Goal: Transaction & Acquisition: Obtain resource

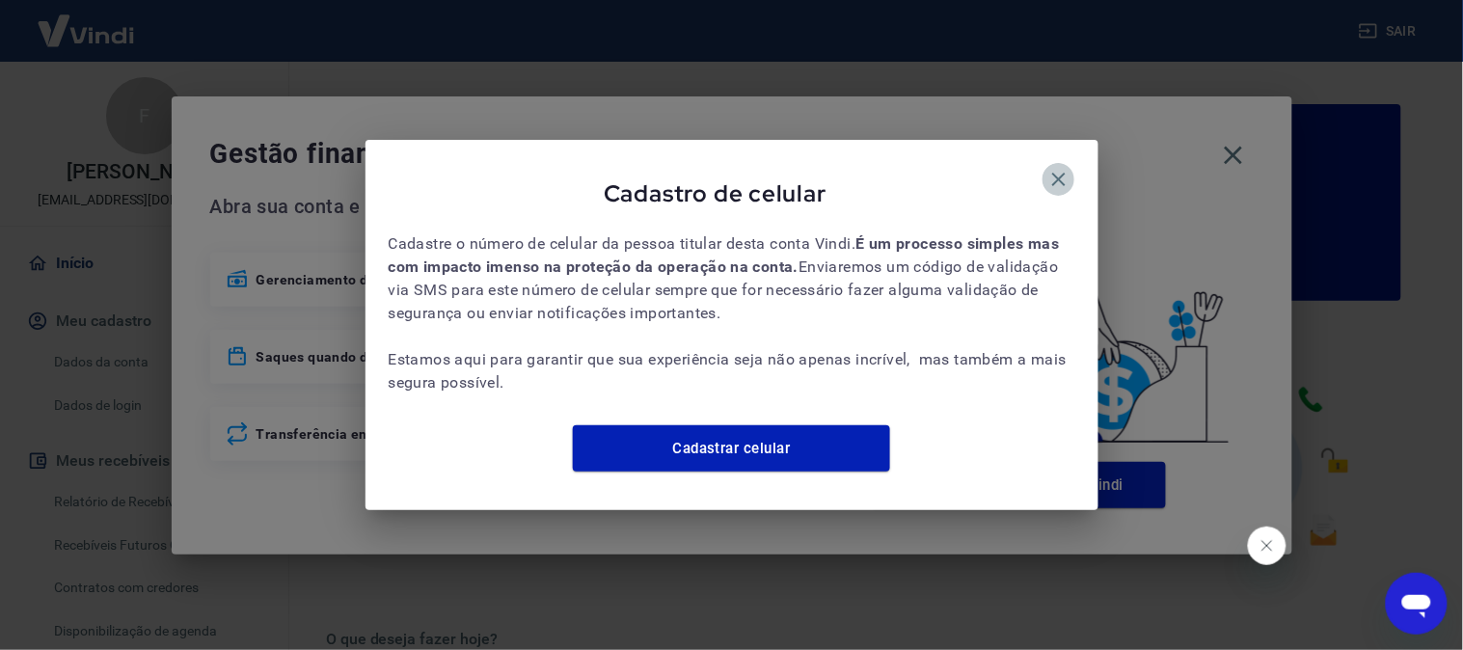
click at [1049, 172] on icon "button" at bounding box center [1058, 179] width 23 height 23
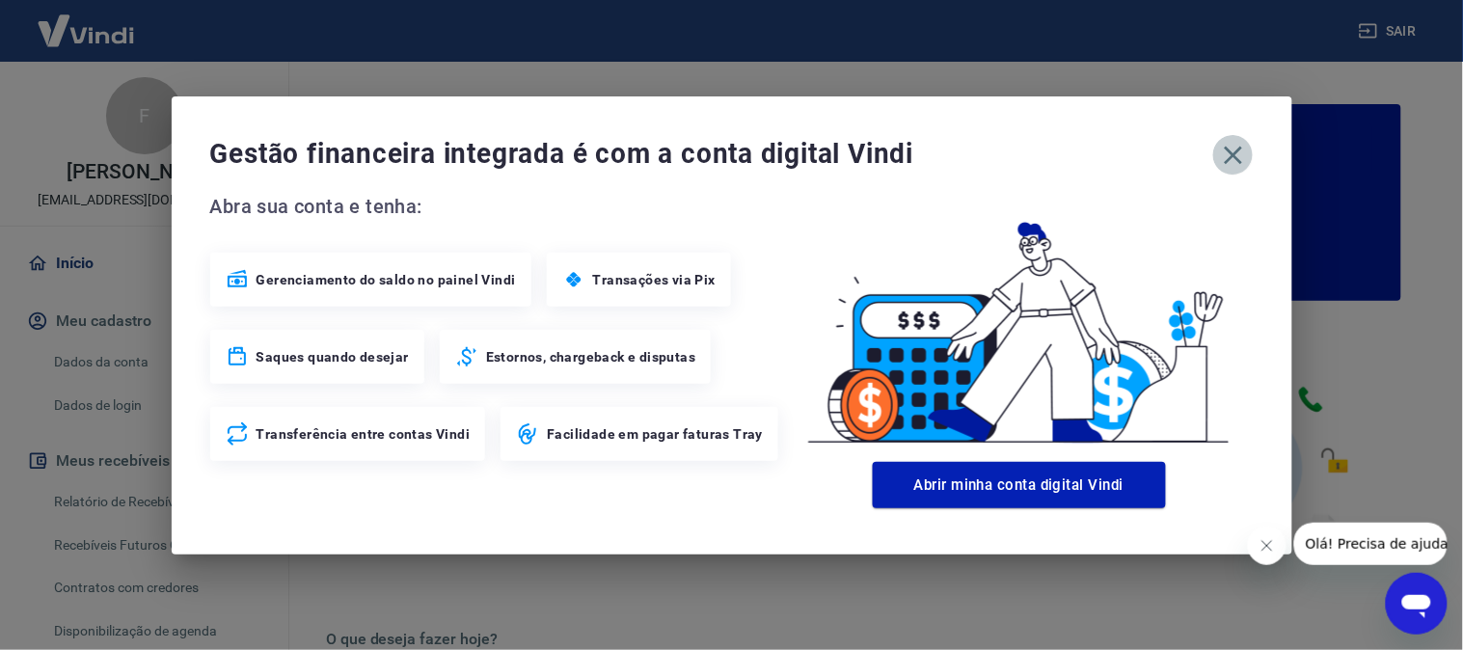
drag, startPoint x: 1216, startPoint y: 149, endPoint x: 1234, endPoint y: 155, distance: 19.2
click at [1229, 155] on button "button" at bounding box center [1233, 155] width 40 height 40
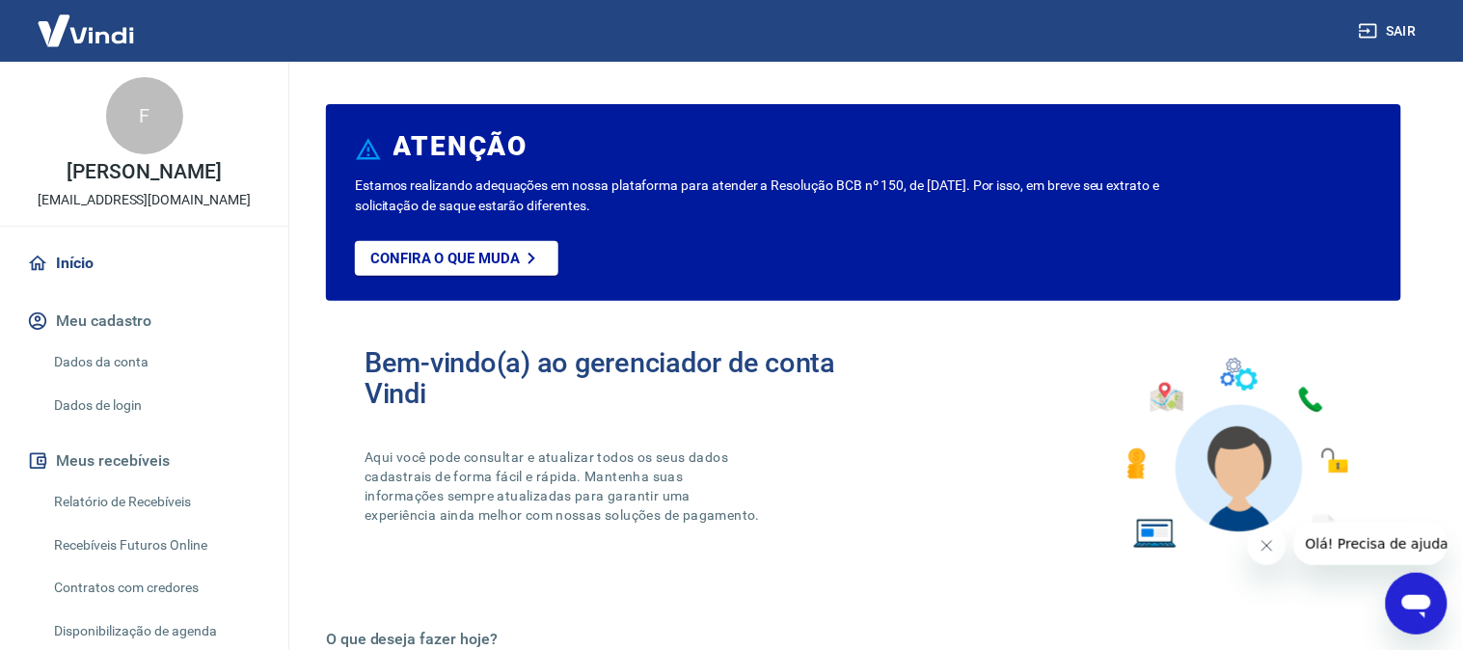
click at [1234, 155] on icon "button" at bounding box center [1233, 155] width 18 height 18
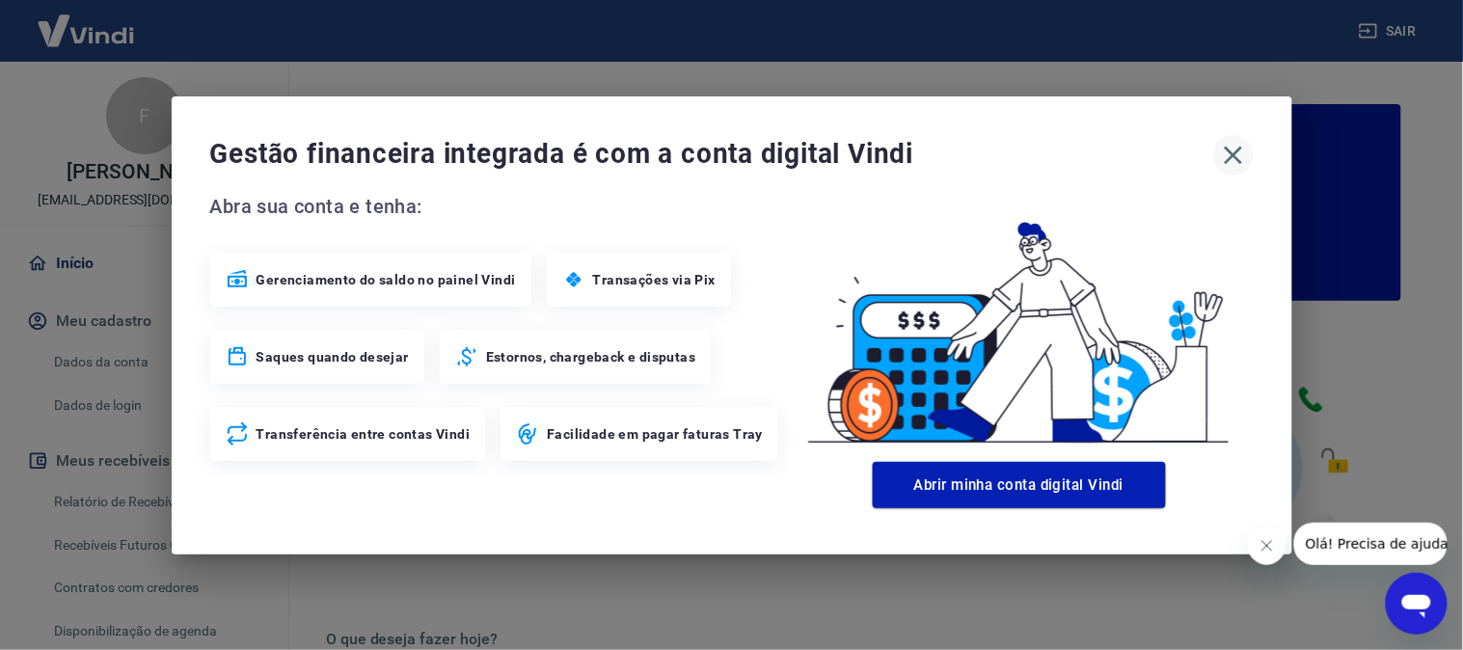
click at [1238, 145] on icon "button" at bounding box center [1233, 155] width 31 height 31
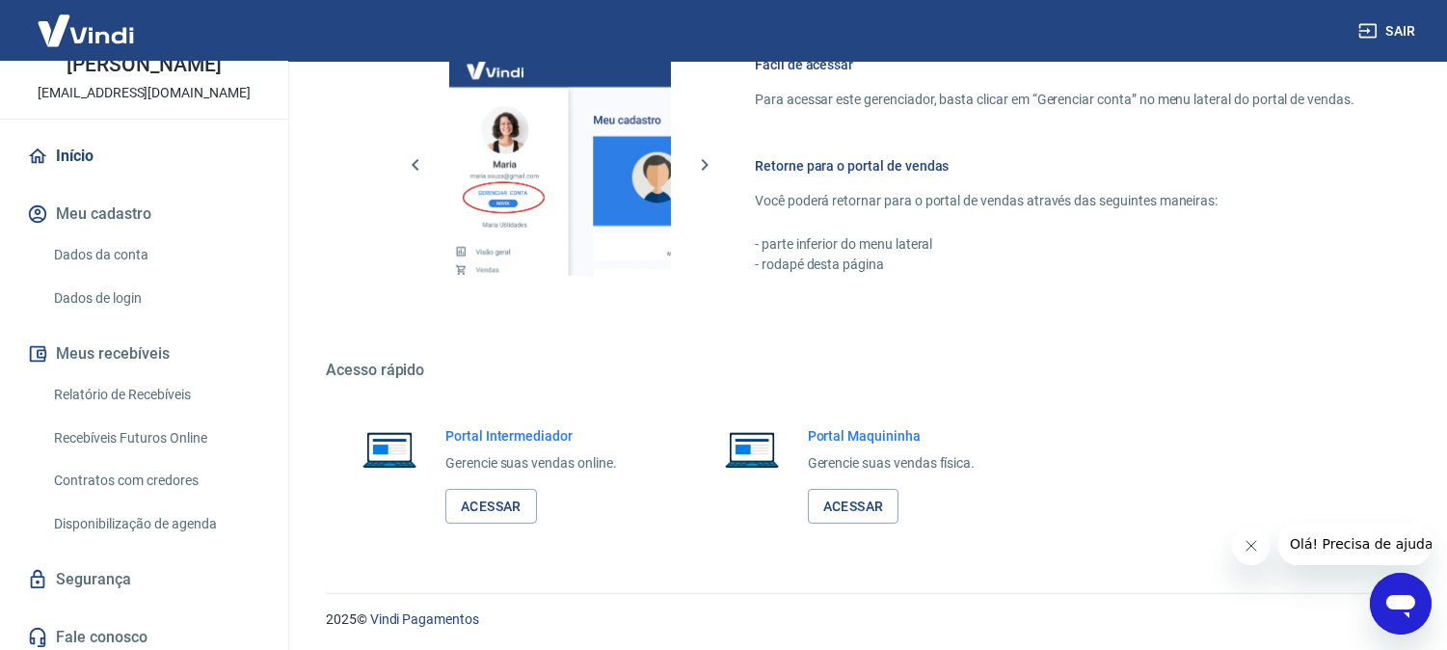
scroll to position [1071, 0]
click at [502, 512] on link "Acessar" at bounding box center [491, 506] width 92 height 36
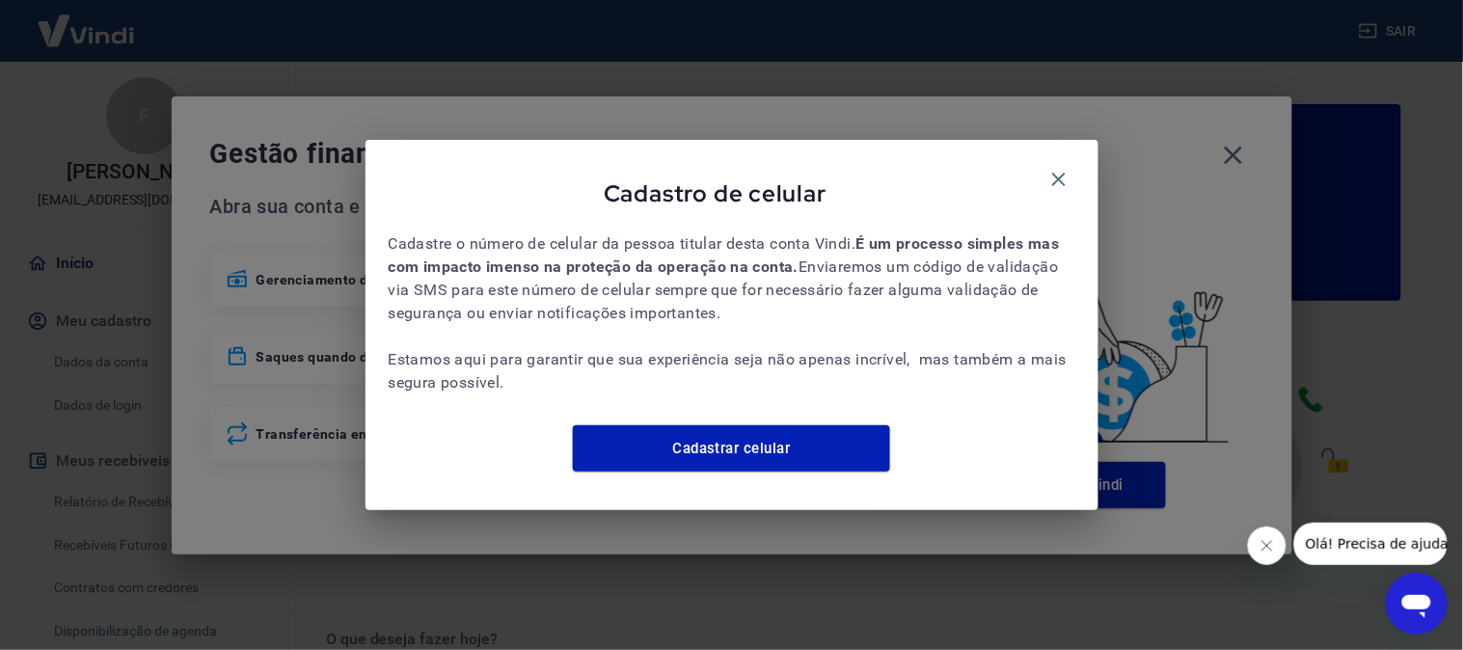
drag, startPoint x: 1046, startPoint y: 166, endPoint x: 1087, endPoint y: 168, distance: 40.5
click at [1047, 169] on icon "button" at bounding box center [1058, 179] width 23 height 23
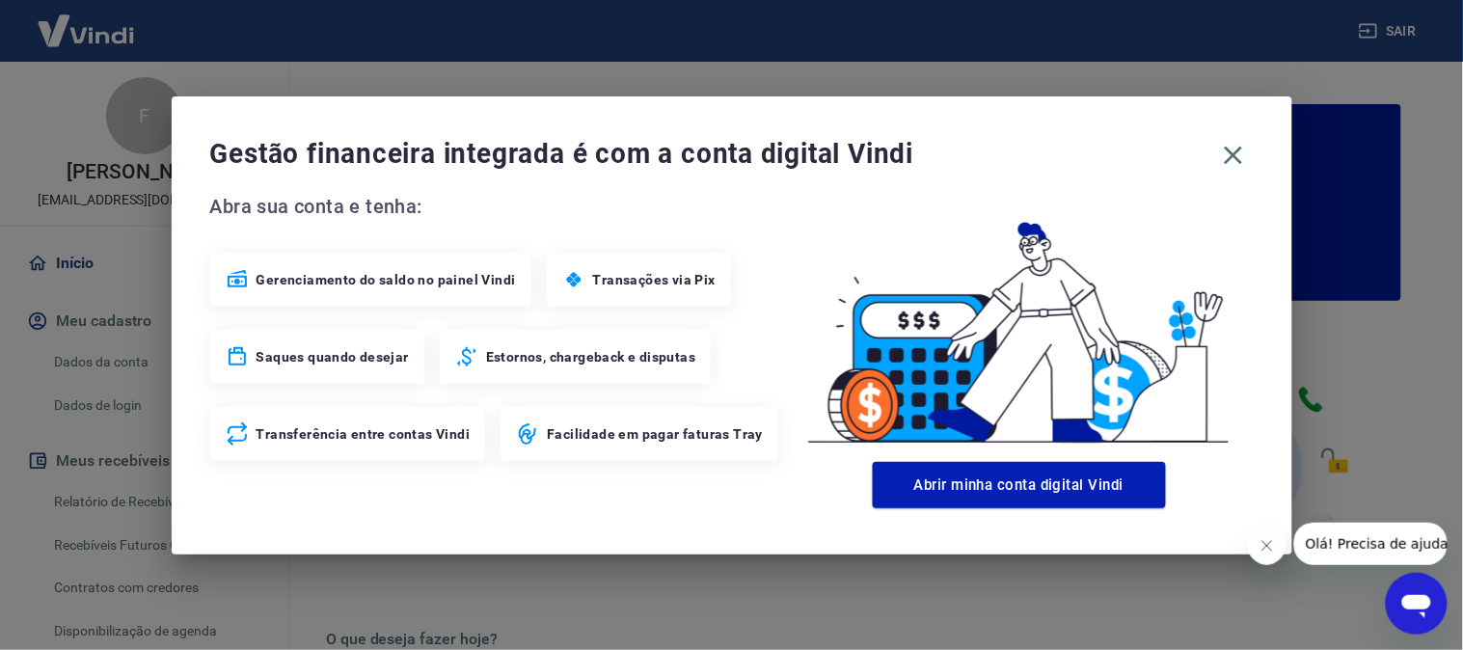
drag, startPoint x: 1230, startPoint y: 159, endPoint x: 1136, endPoint y: 186, distance: 98.3
click at [1226, 162] on icon "button" at bounding box center [1233, 155] width 31 height 31
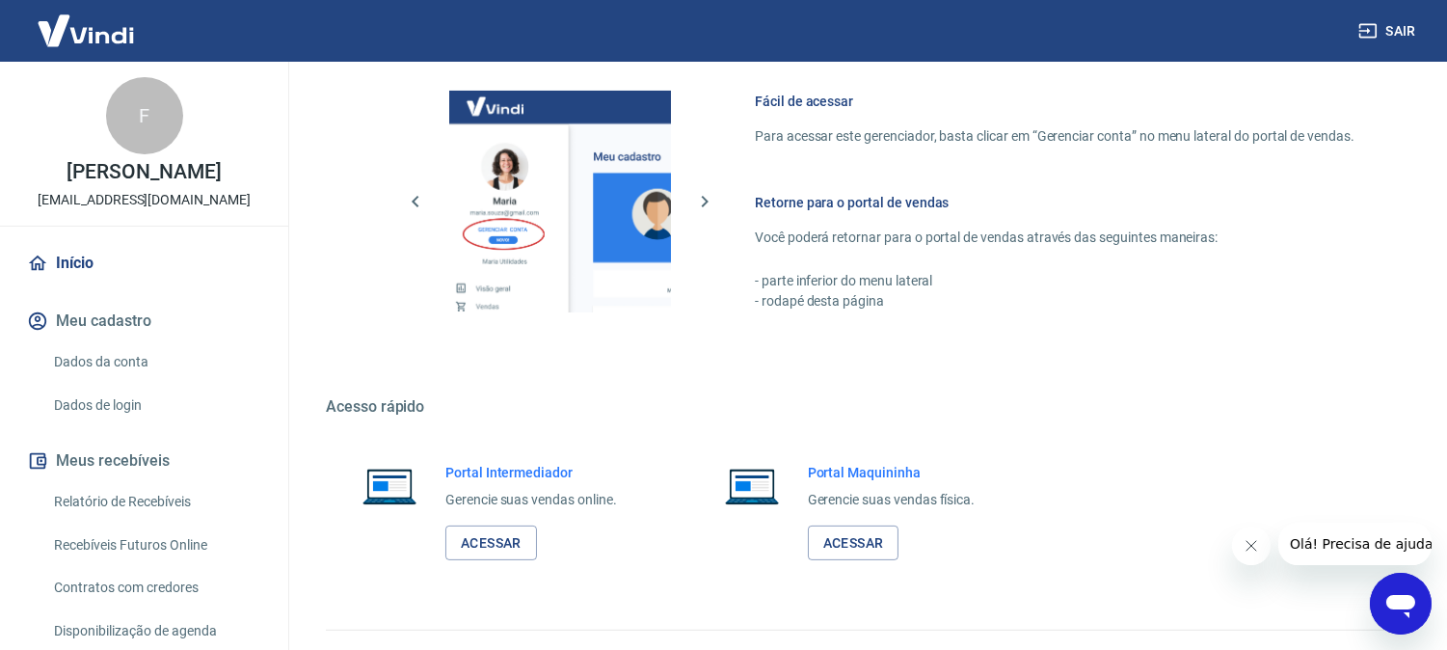
scroll to position [1073, 0]
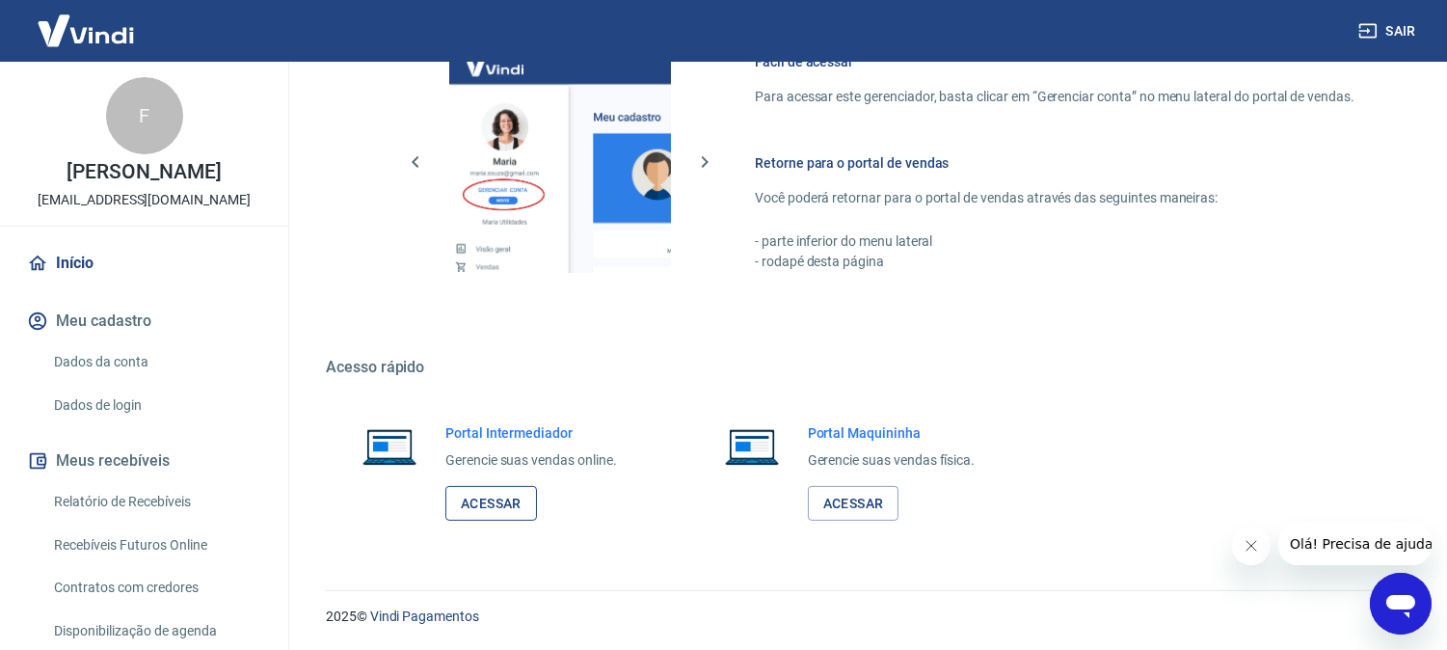
click at [502, 489] on div "Portal Intermediador Gerencie suas vendas online. Acessar" at bounding box center [531, 472] width 172 height 98
click at [502, 489] on link "Acessar" at bounding box center [491, 504] width 92 height 36
click at [103, 498] on link "Relatório de Recebíveis" at bounding box center [155, 502] width 219 height 40
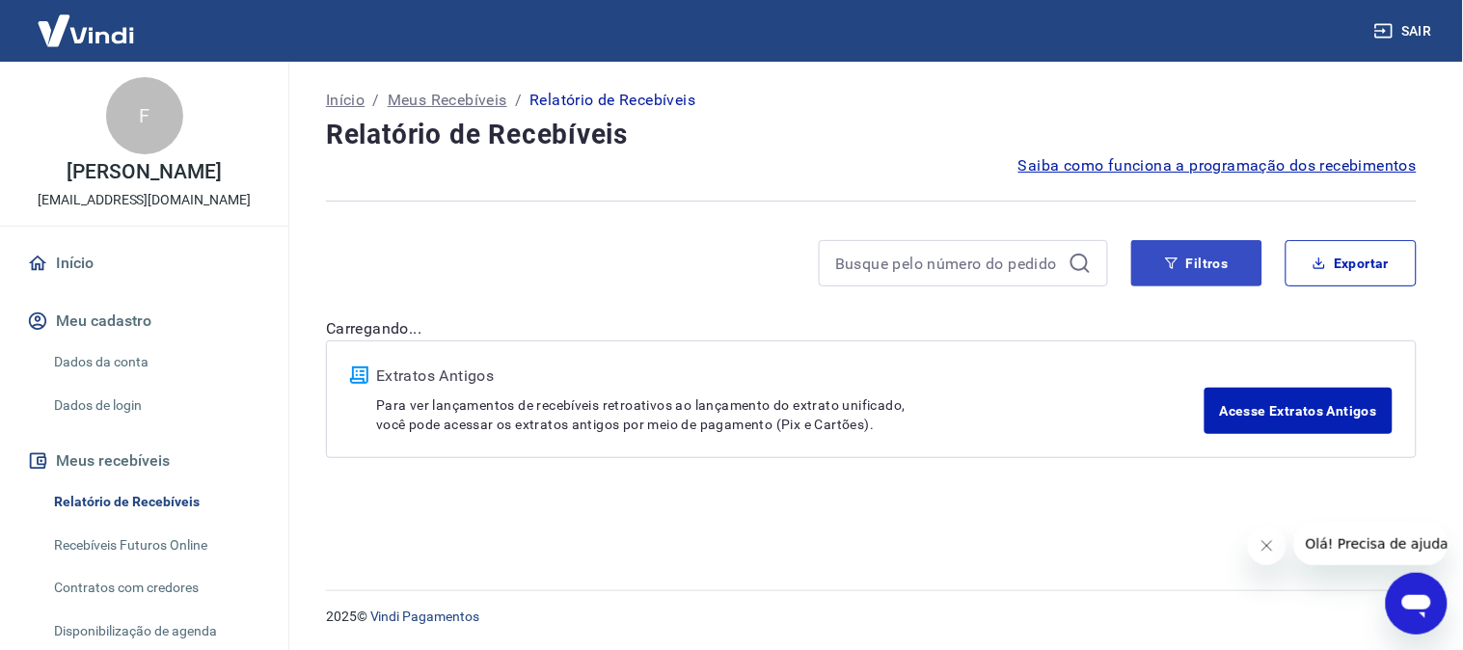
click at [1157, 284] on div "Filtros Exportar" at bounding box center [871, 271] width 1090 height 62
click at [1165, 271] on button "Filtros" at bounding box center [1196, 263] width 131 height 46
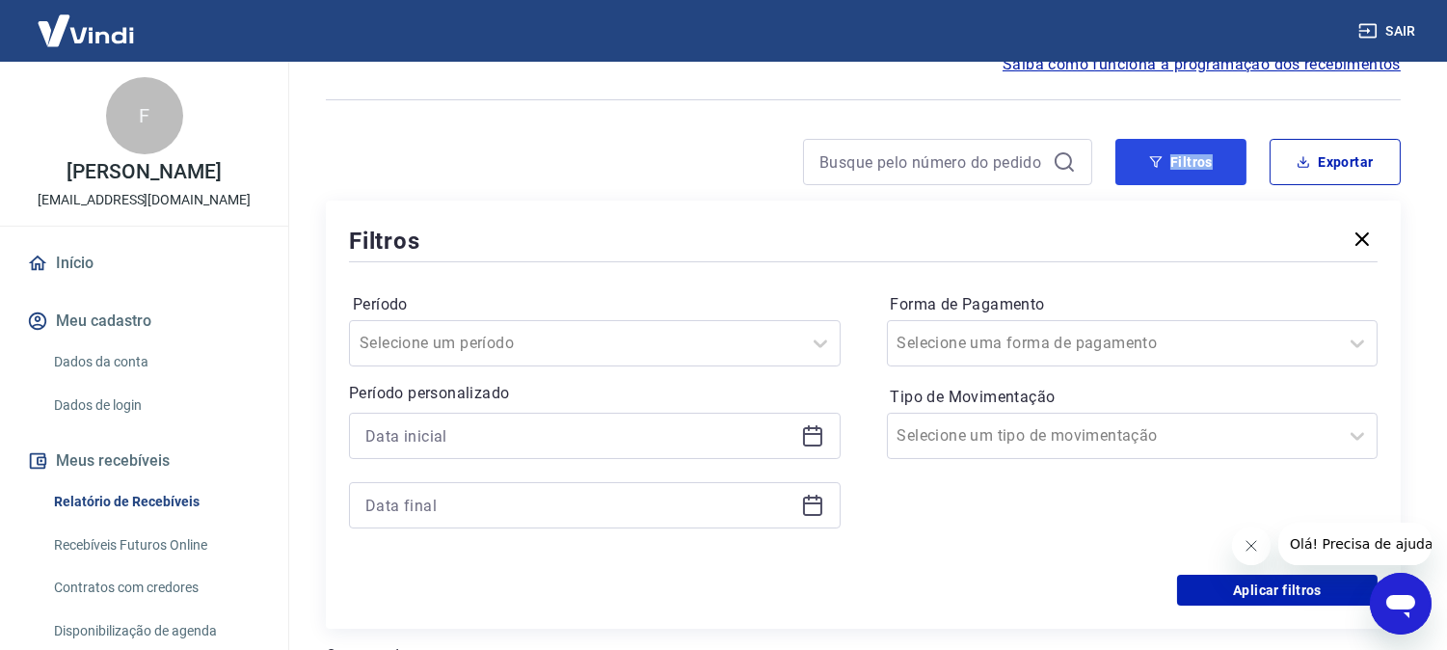
scroll to position [214, 0]
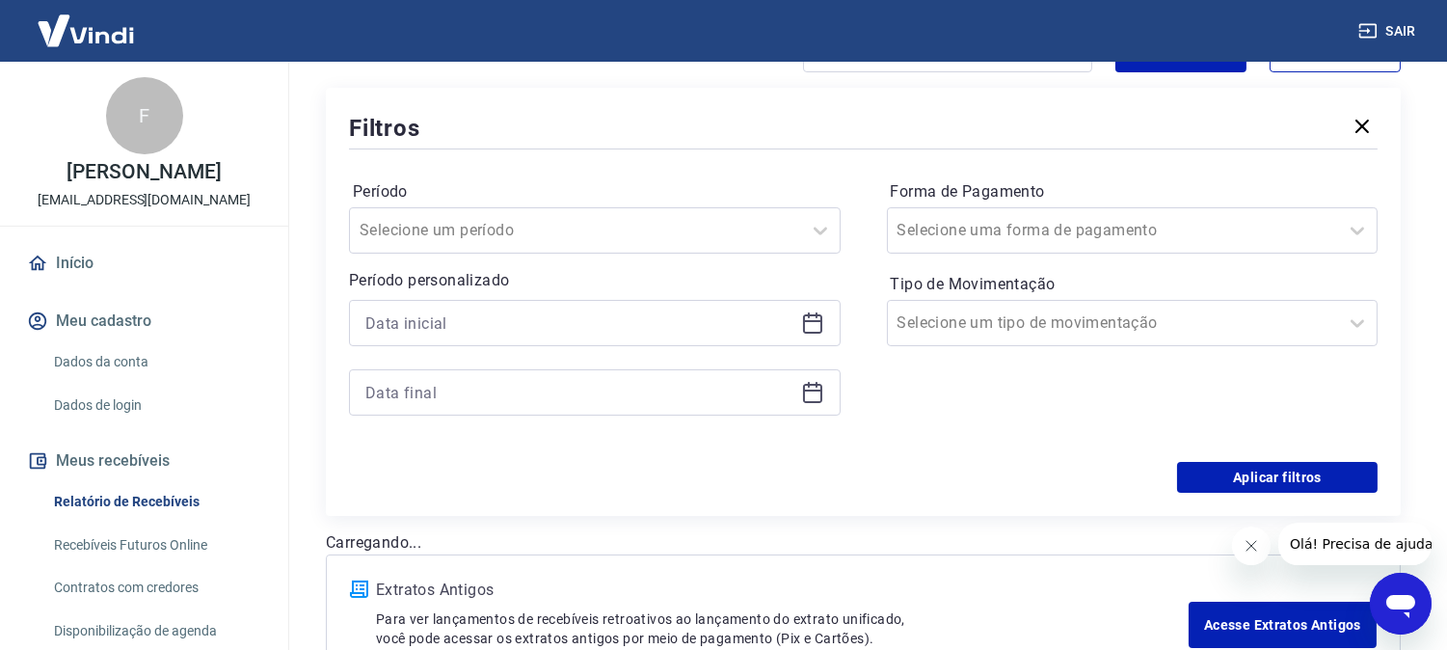
drag, startPoint x: 512, startPoint y: 267, endPoint x: 519, endPoint y: 319, distance: 52.5
click at [509, 284] on div "Período Selecione um período Período personalizado" at bounding box center [595, 307] width 492 height 262
click at [519, 319] on input at bounding box center [579, 323] width 428 height 29
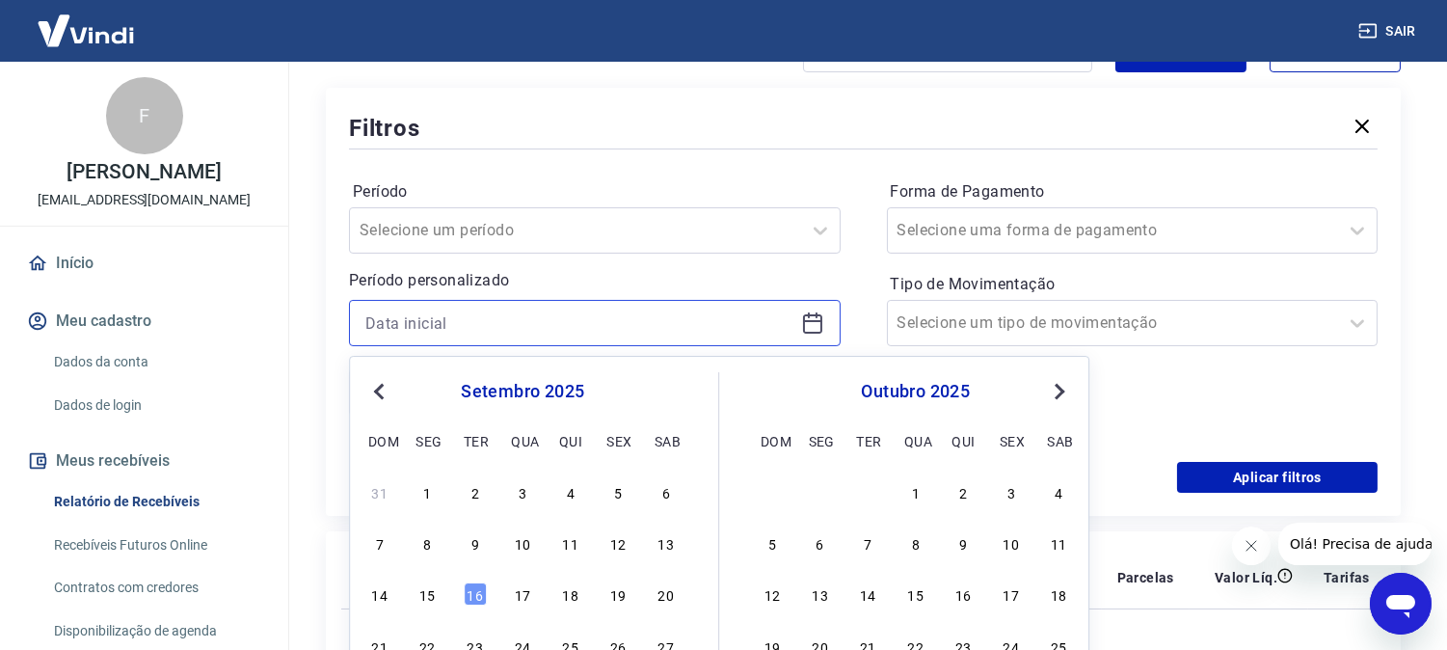
scroll to position [321, 0]
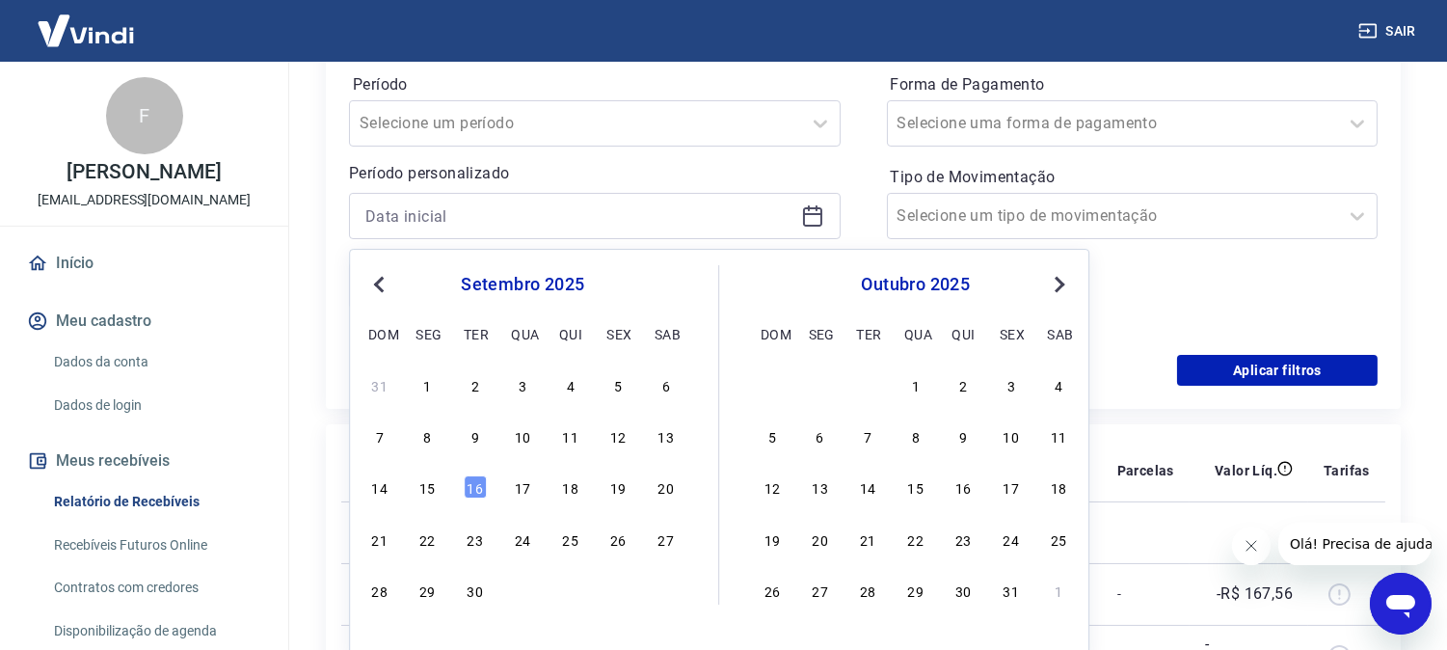
click at [384, 291] on button "Previous Month" at bounding box center [378, 284] width 23 height 23
click at [522, 492] on div "13" at bounding box center [522, 487] width 23 height 23
type input "[DATE]"
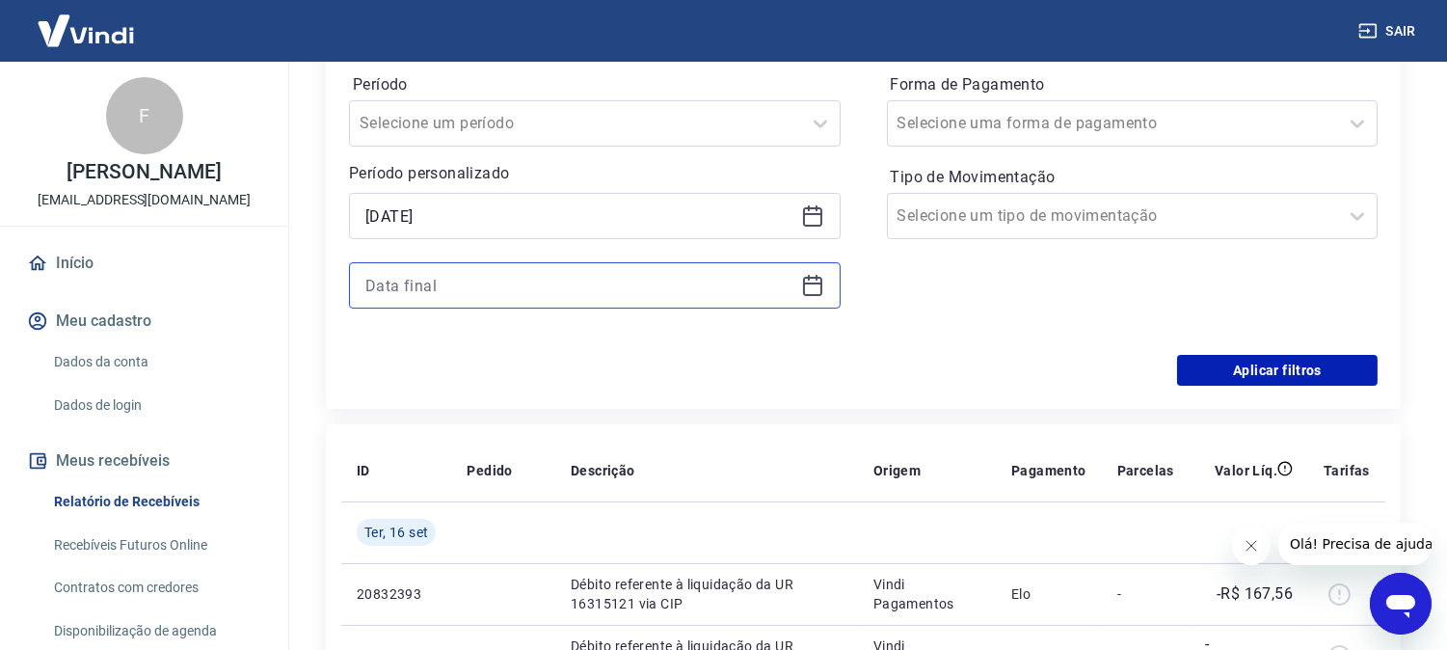
click at [505, 274] on input at bounding box center [579, 285] width 428 height 29
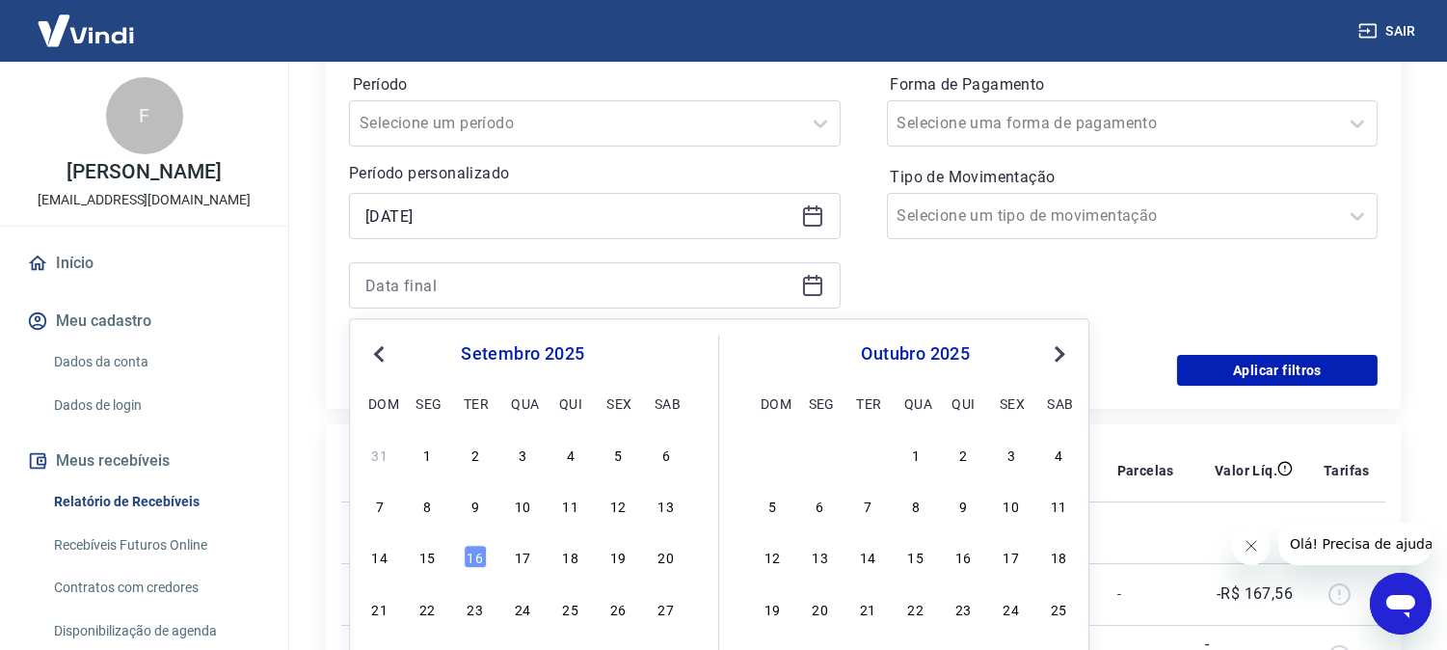
drag, startPoint x: 371, startPoint y: 340, endPoint x: 446, endPoint y: 377, distance: 83.7
click at [371, 341] on div "Previous Month Next Month [DATE] dom seg ter qua qui sex sab 31 1 2 3 4 5 6 7 8…" at bounding box center [719, 522] width 740 height 409
click at [377, 340] on div "setembro 2025 dom seg ter qua qui sex sab" at bounding box center [522, 376] width 314 height 82
click at [381, 359] on span "Previous Month" at bounding box center [381, 353] width 0 height 22
click at [534, 562] on div "10 11 12 13 14 15 16" at bounding box center [522, 557] width 314 height 28
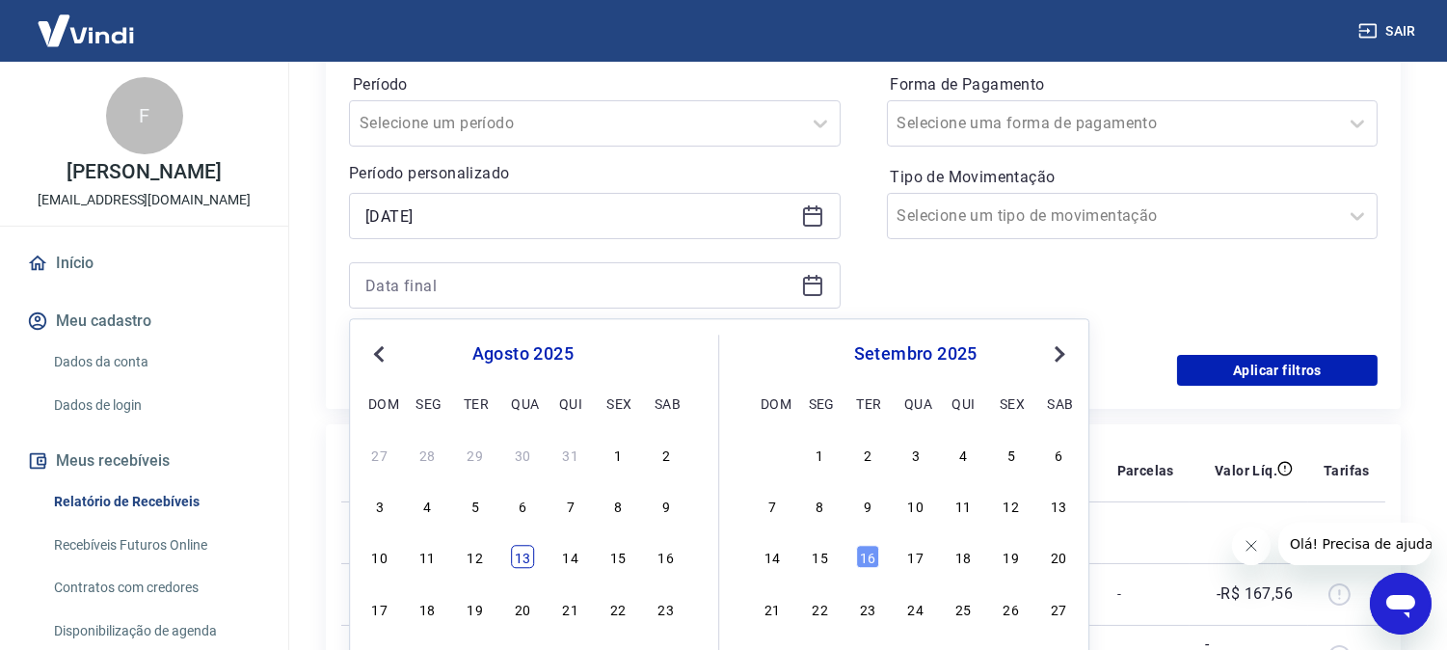
click at [523, 557] on div "13" at bounding box center [522, 557] width 23 height 23
type input "[DATE]"
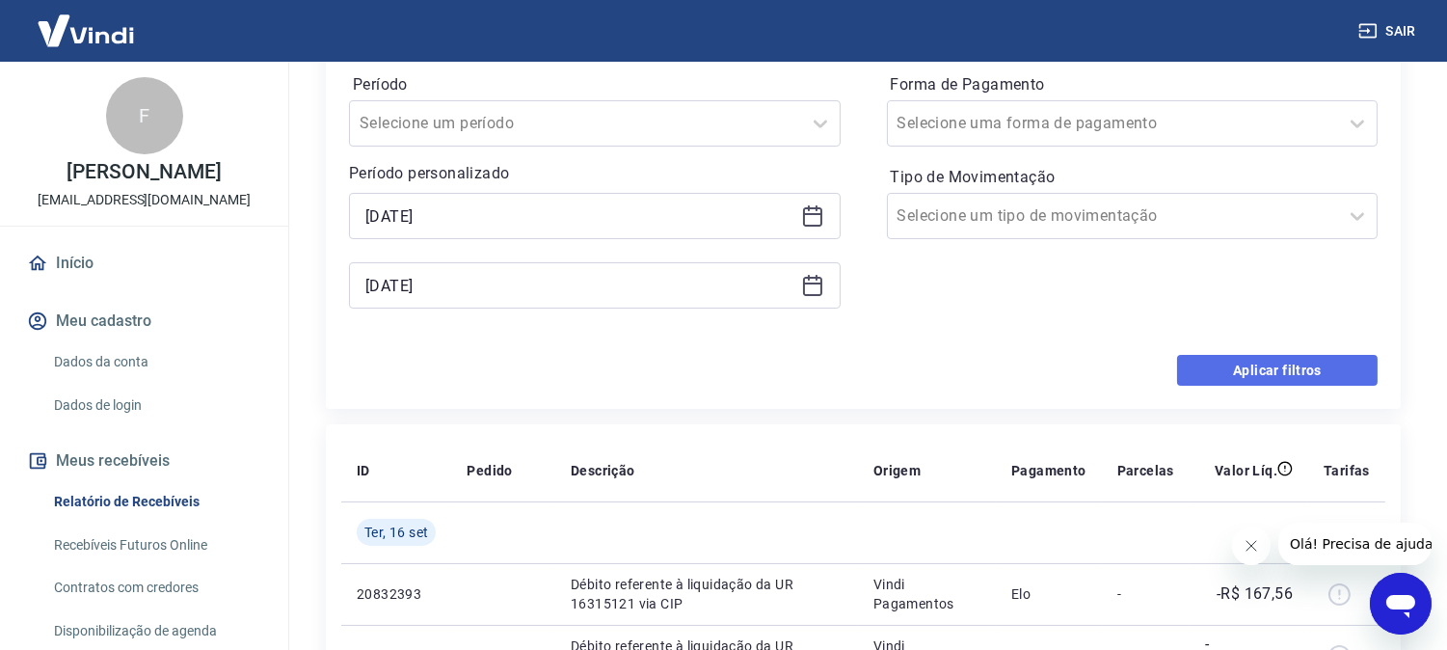
click at [1258, 370] on button "Aplicar filtros" at bounding box center [1277, 370] width 201 height 31
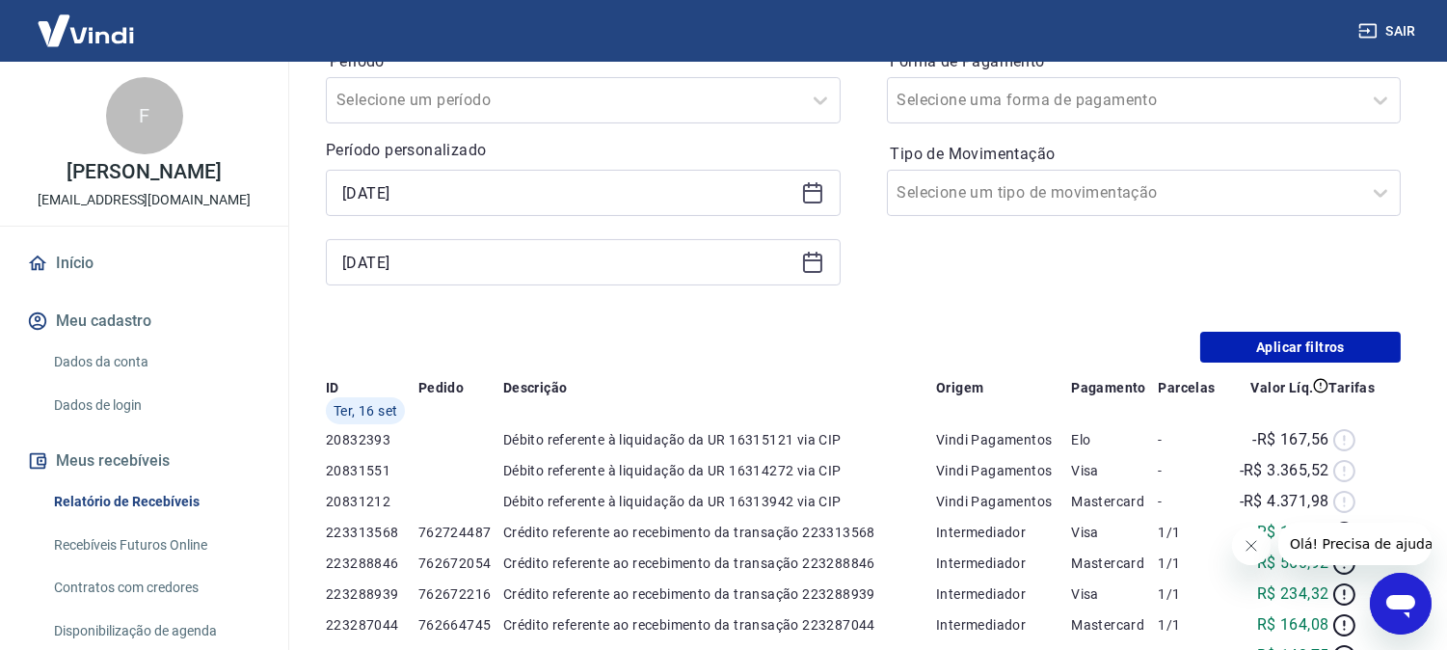
click at [1242, 538] on div "Início / Meus Recebíveis / Relatório de Recebíveis Relatório de Recebíveis Saib…" at bounding box center [863, 516] width 1121 height 1550
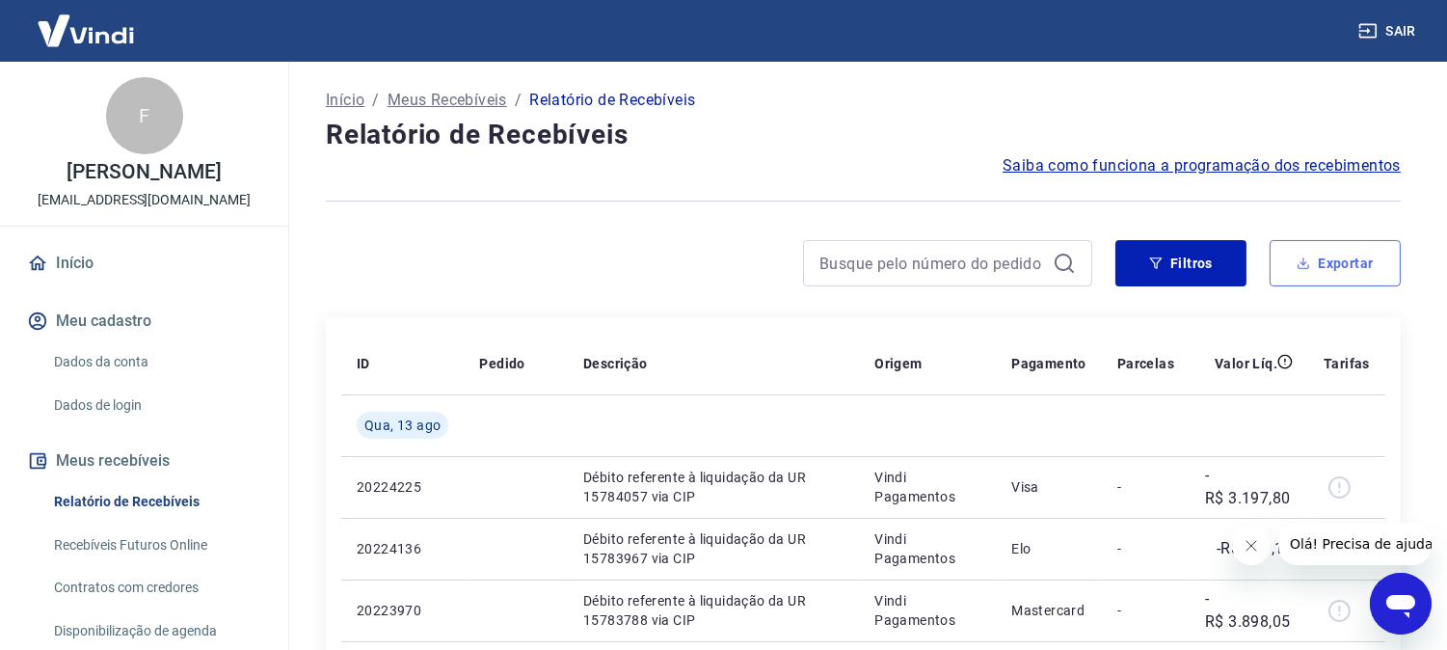
click at [1338, 257] on button "Exportar" at bounding box center [1335, 263] width 131 height 46
type input "[DATE]"
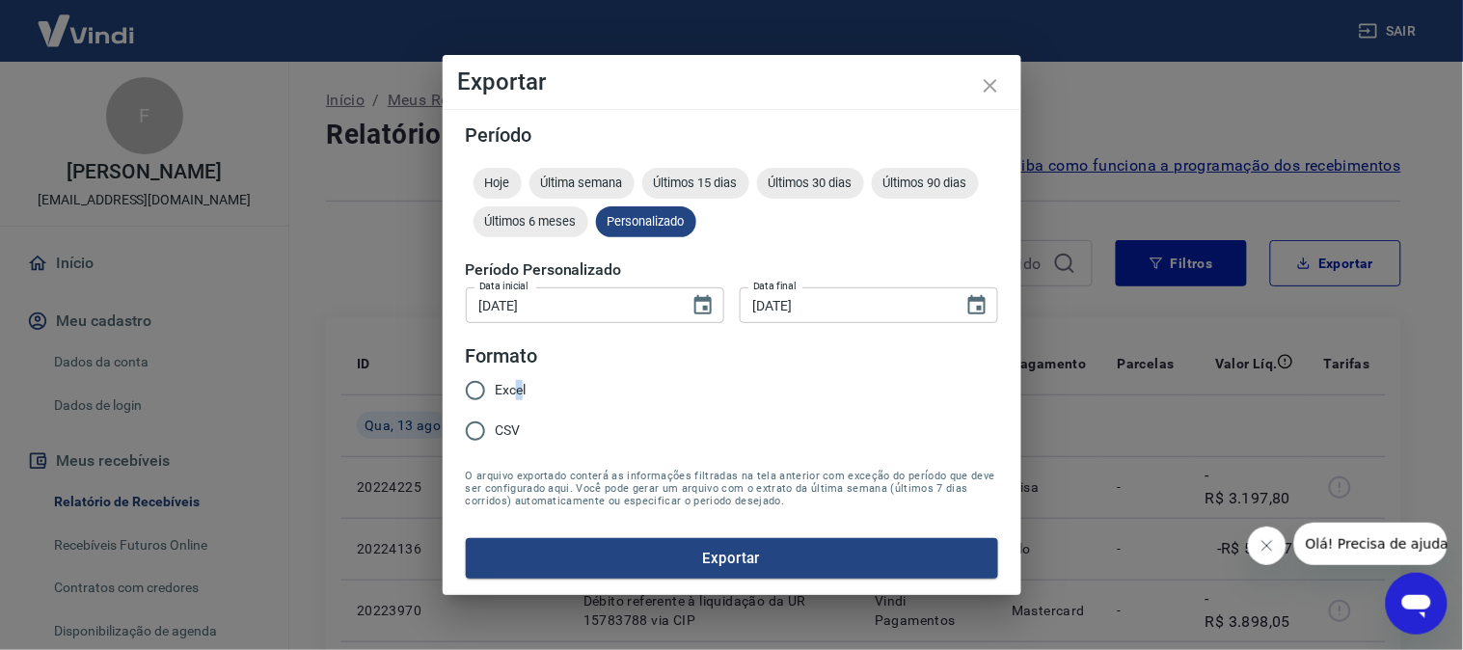
click at [518, 390] on span "Excel" at bounding box center [511, 390] width 31 height 20
click at [472, 380] on input "Excel" at bounding box center [475, 390] width 40 height 40
radio input "true"
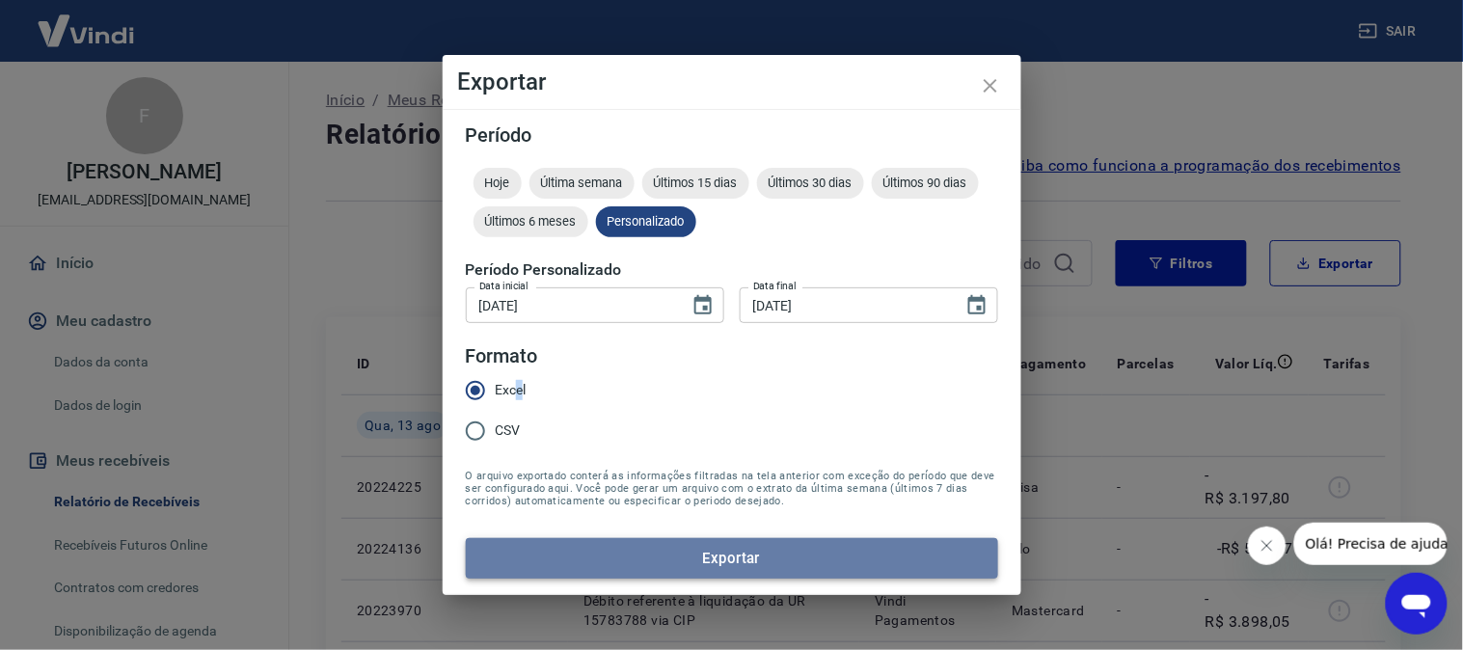
click at [641, 548] on button "Exportar" at bounding box center [732, 558] width 532 height 40
